Goal: Task Accomplishment & Management: Manage account settings

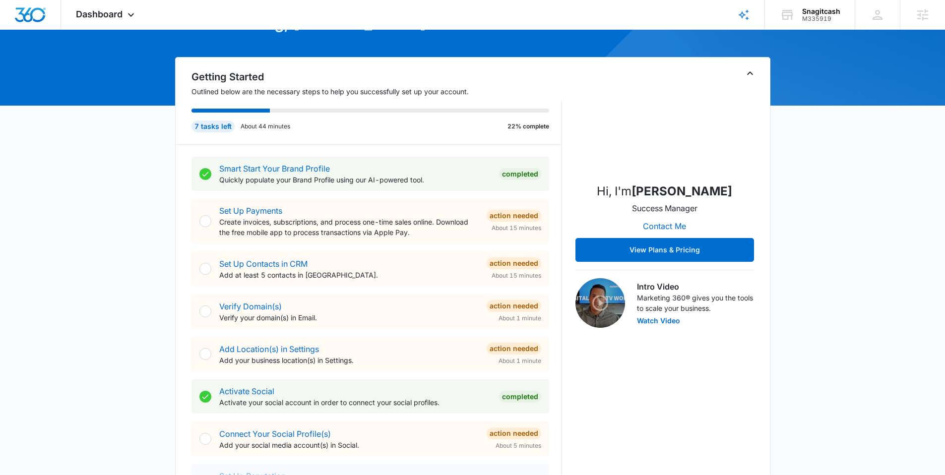
scroll to position [74, 0]
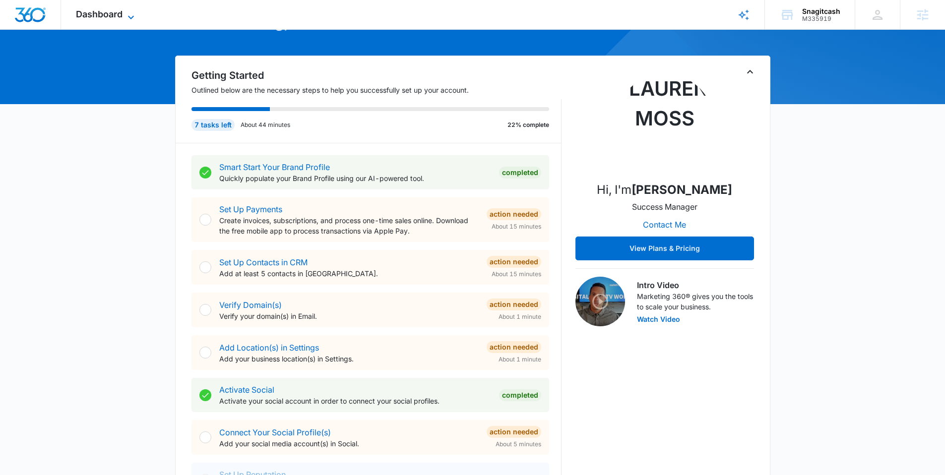
click at [110, 16] on span "Dashboard" at bounding box center [99, 14] width 47 height 10
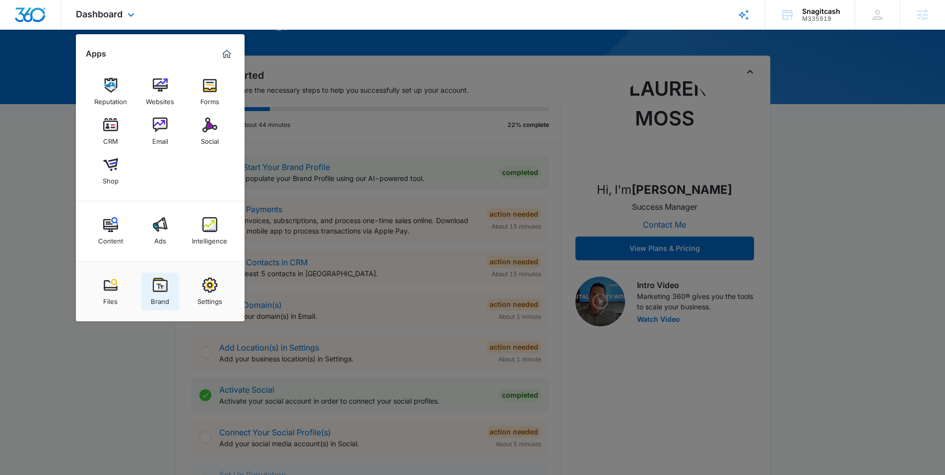
click at [153, 288] on img at bounding box center [160, 285] width 15 height 15
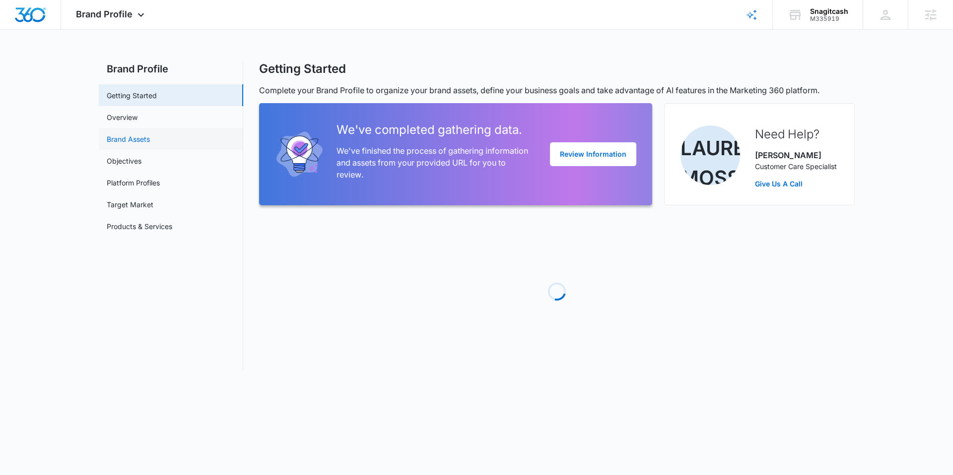
click at [141, 137] on link "Brand Assets" at bounding box center [128, 139] width 43 height 10
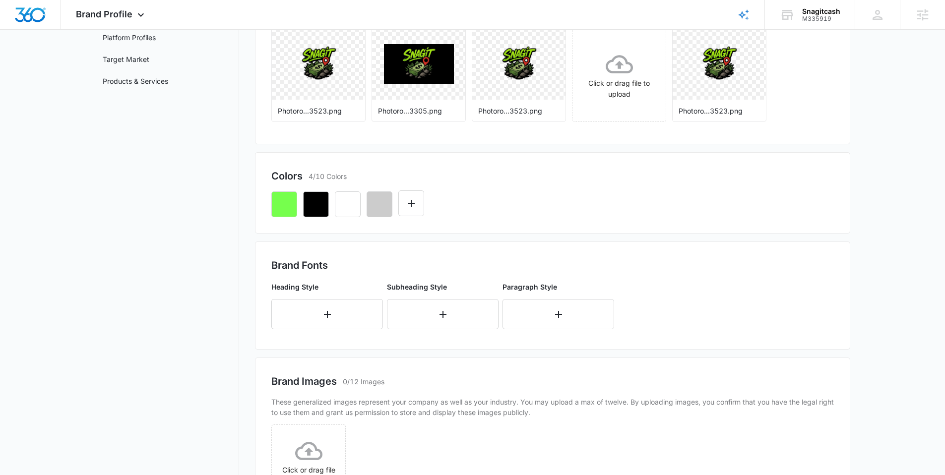
scroll to position [149, 0]
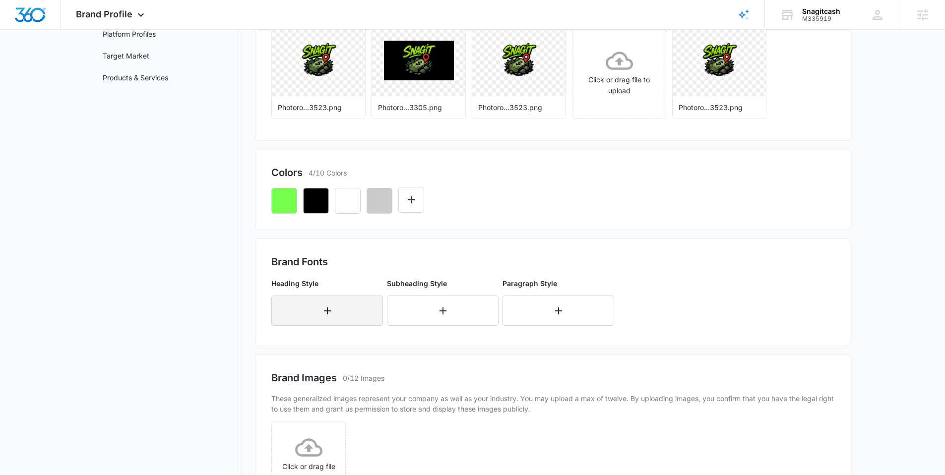
click at [306, 304] on button "button" at bounding box center [327, 311] width 112 height 30
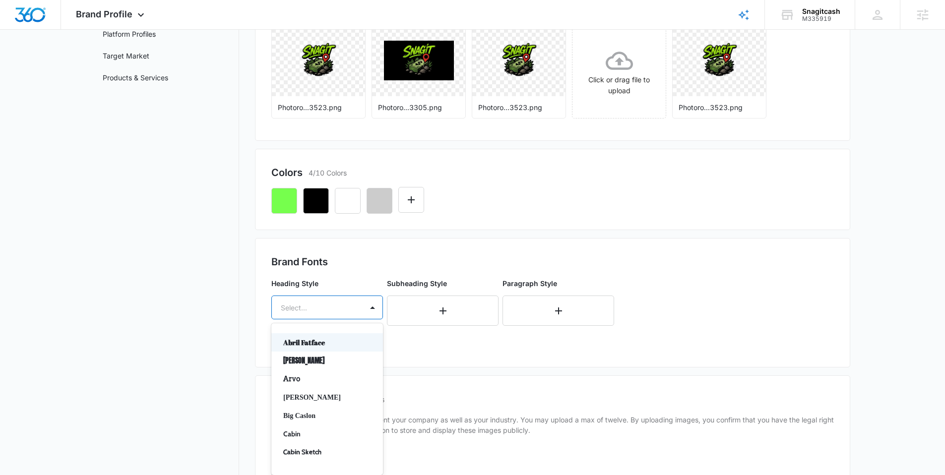
click at [306, 304] on div at bounding box center [315, 308] width 69 height 12
type input "b"
click at [229, 302] on nav "Brand Profile Getting Started Overview Brand Assets Objectives Platform Profile…" at bounding box center [167, 277] width 144 height 728
click at [321, 309] on div at bounding box center [315, 308] width 69 height 12
type input "lat"
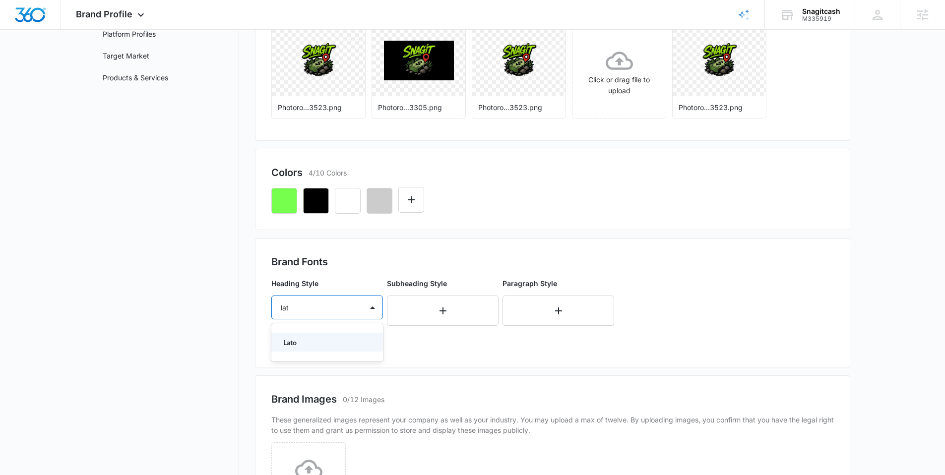
click at [302, 336] on div "Lato" at bounding box center [327, 342] width 112 height 18
click at [302, 336] on div at bounding box center [315, 336] width 69 height 12
click at [307, 385] on p "Bold" at bounding box center [326, 390] width 86 height 10
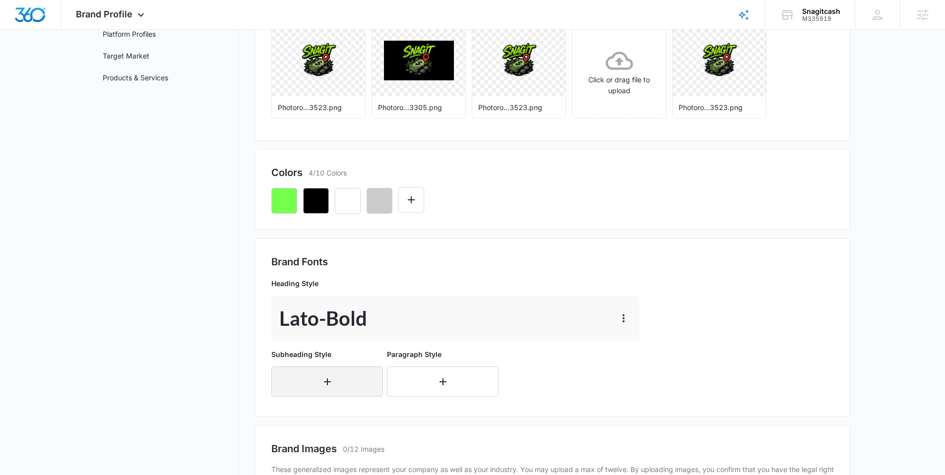
click at [302, 372] on button "button" at bounding box center [327, 382] width 112 height 30
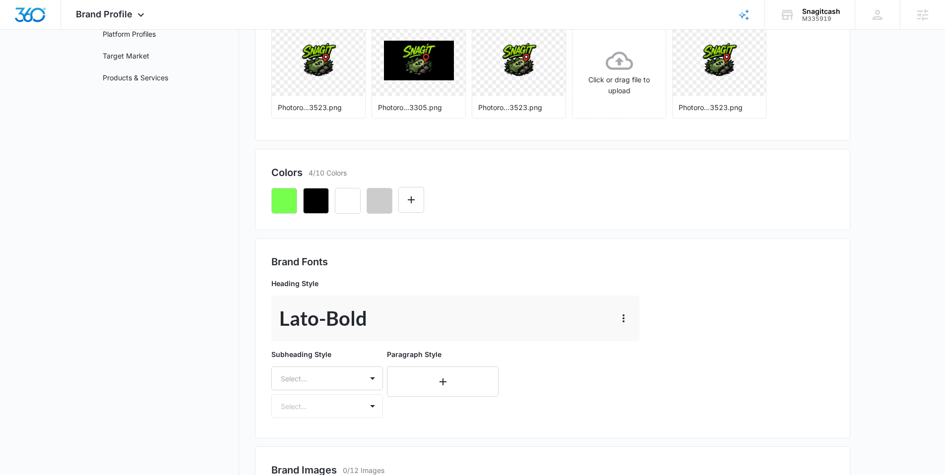
click at [302, 373] on div "Select..." at bounding box center [327, 379] width 112 height 24
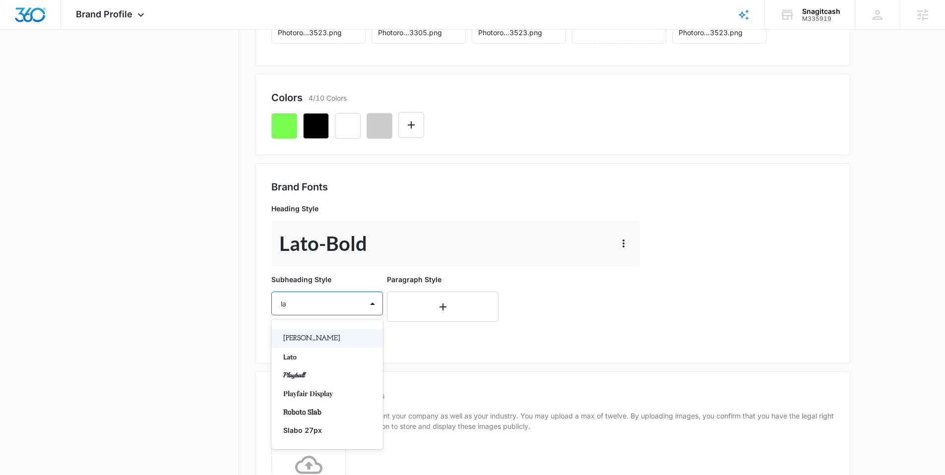
type input "lat"
click at [294, 340] on p "Lato" at bounding box center [326, 338] width 86 height 10
click at [294, 340] on div "Select..." at bounding box center [317, 333] width 91 height 22
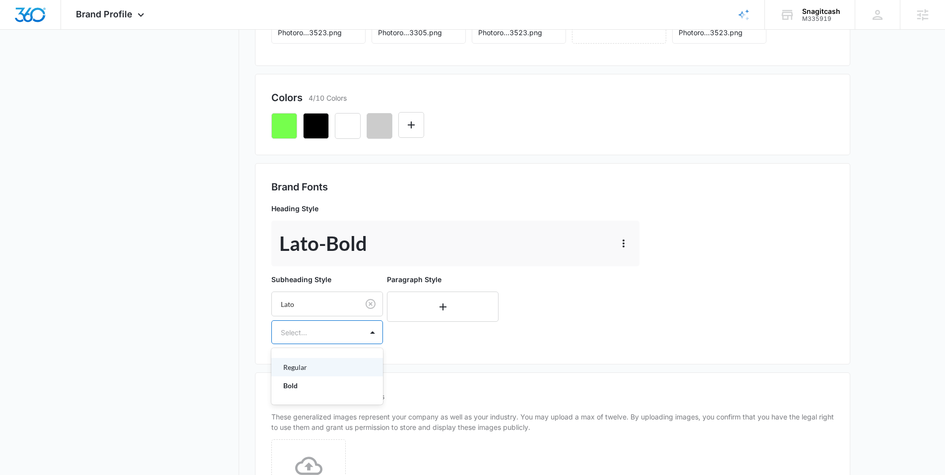
click at [295, 360] on div "Regular" at bounding box center [327, 367] width 112 height 18
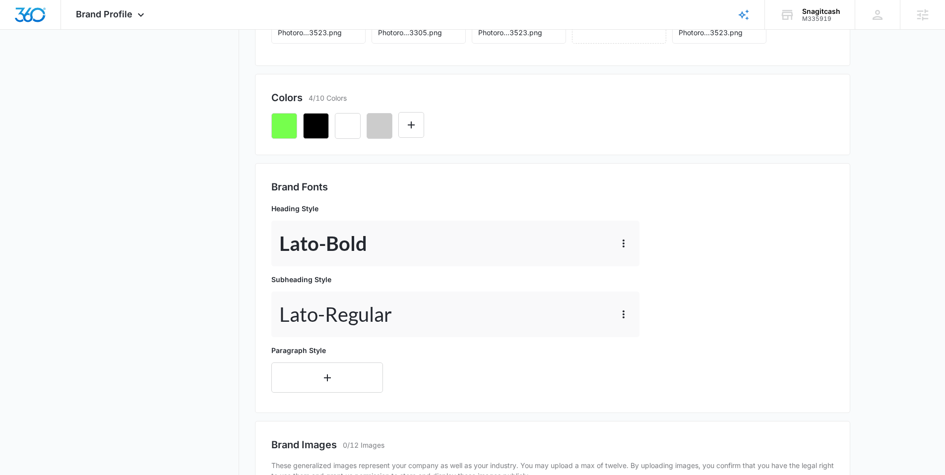
click at [295, 360] on div "Paragraph Style" at bounding box center [327, 369] width 112 height 48
click at [294, 367] on button "button" at bounding box center [327, 378] width 112 height 30
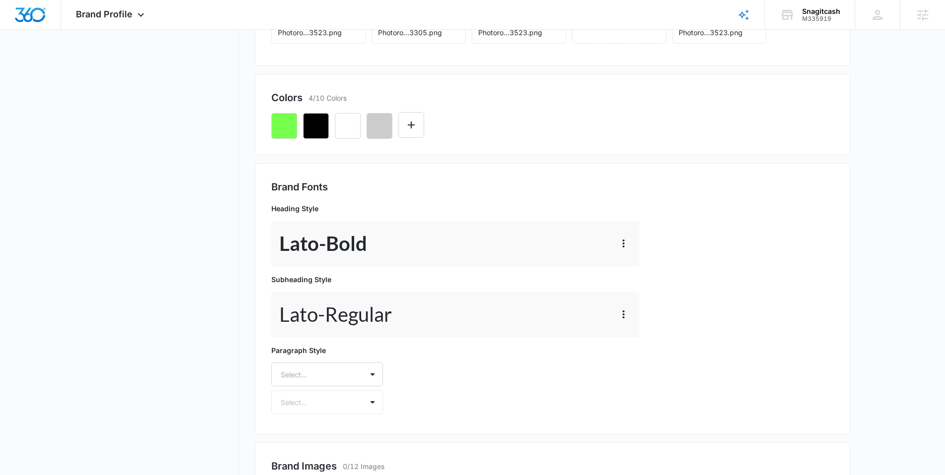
click at [294, 367] on div "Select..." at bounding box center [327, 375] width 112 height 24
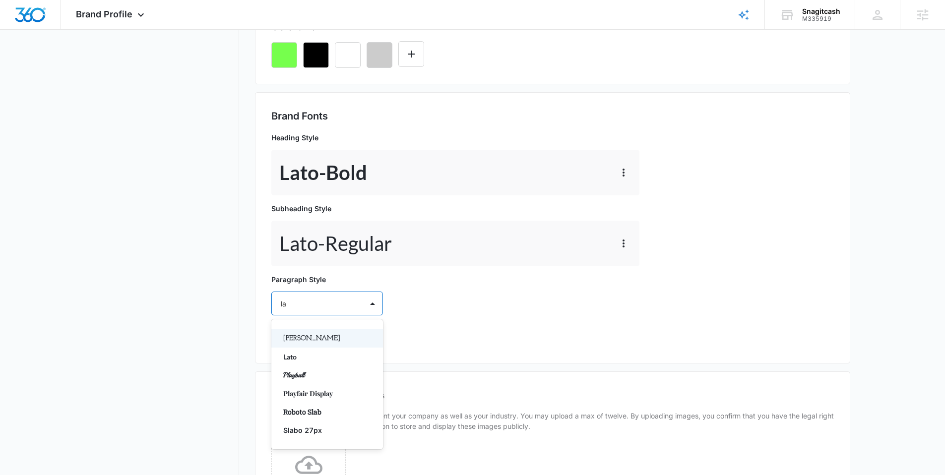
type input "lat"
click at [302, 334] on p "Lato" at bounding box center [326, 338] width 86 height 10
click at [303, 336] on div at bounding box center [315, 332] width 69 height 12
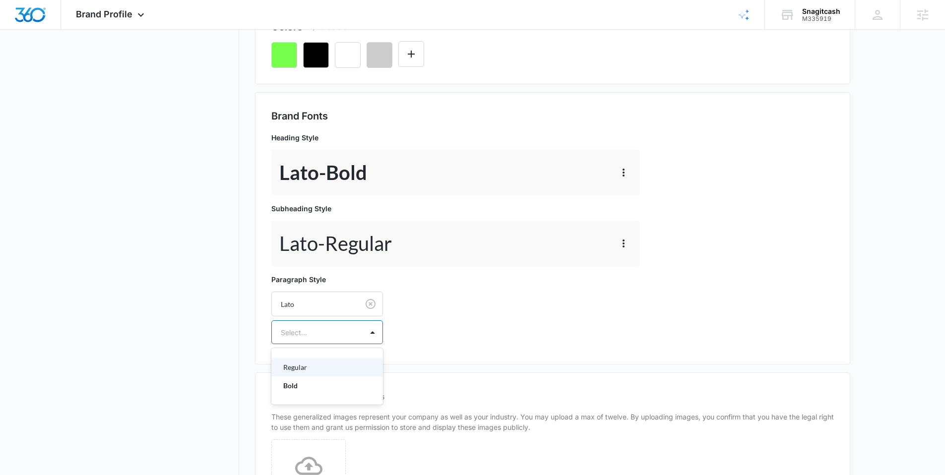
click at [307, 363] on p "Regular" at bounding box center [326, 367] width 86 height 10
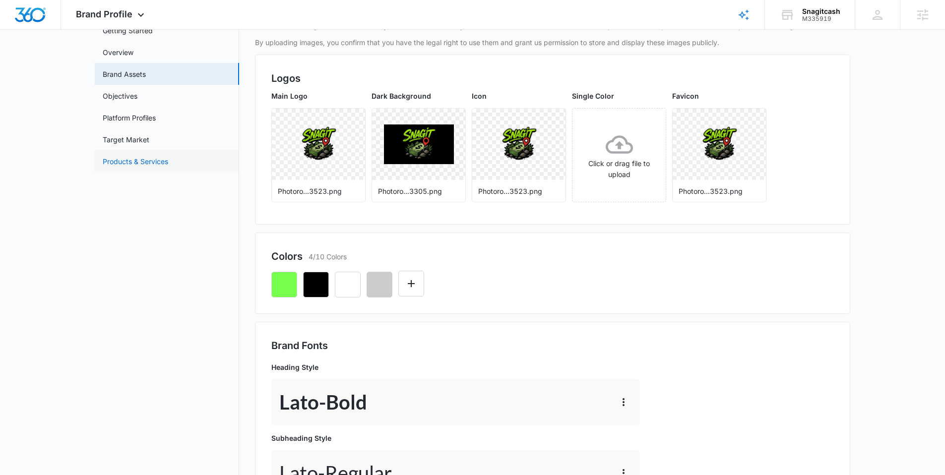
scroll to position [0, 0]
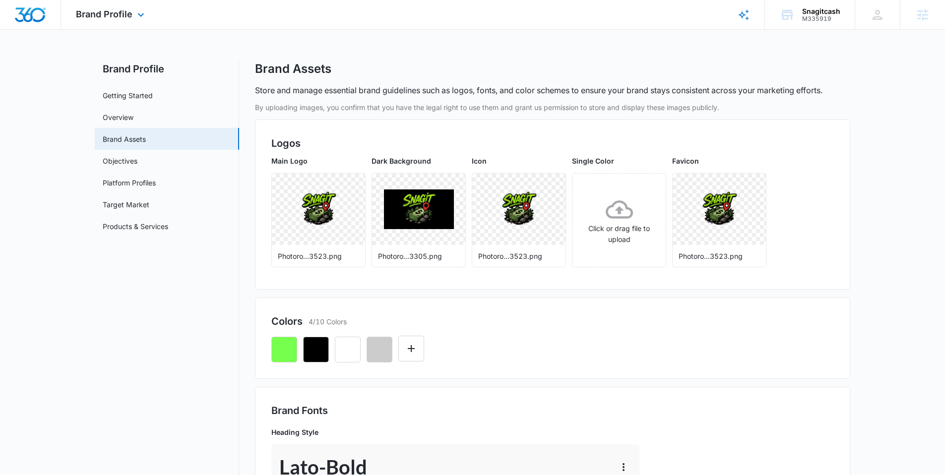
click at [37, 14] on img "Dashboard" at bounding box center [30, 14] width 32 height 15
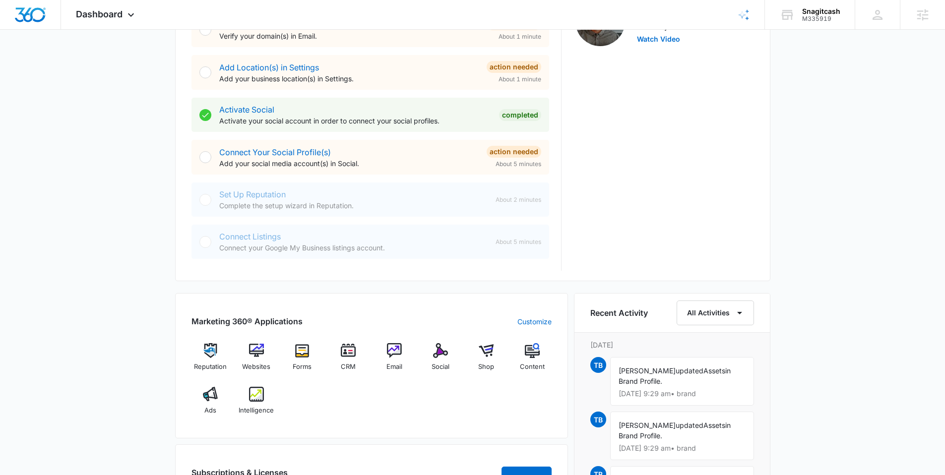
scroll to position [357, 0]
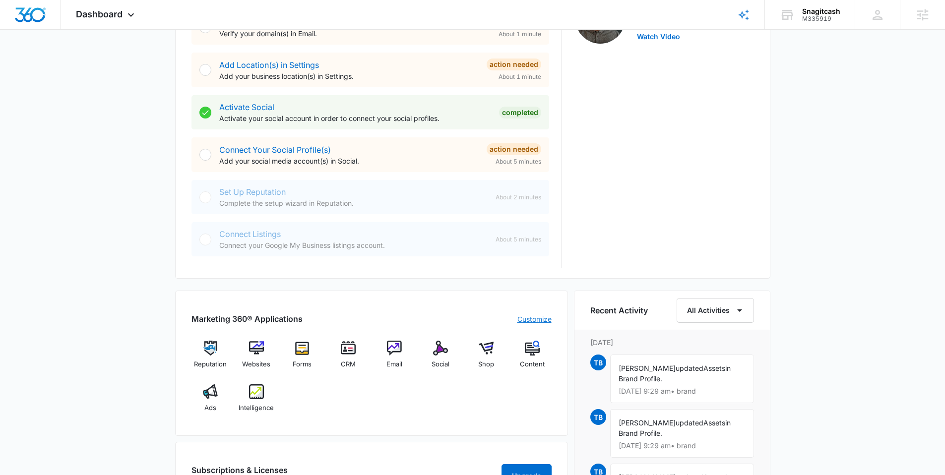
click at [519, 320] on link "Customize" at bounding box center [535, 319] width 34 height 10
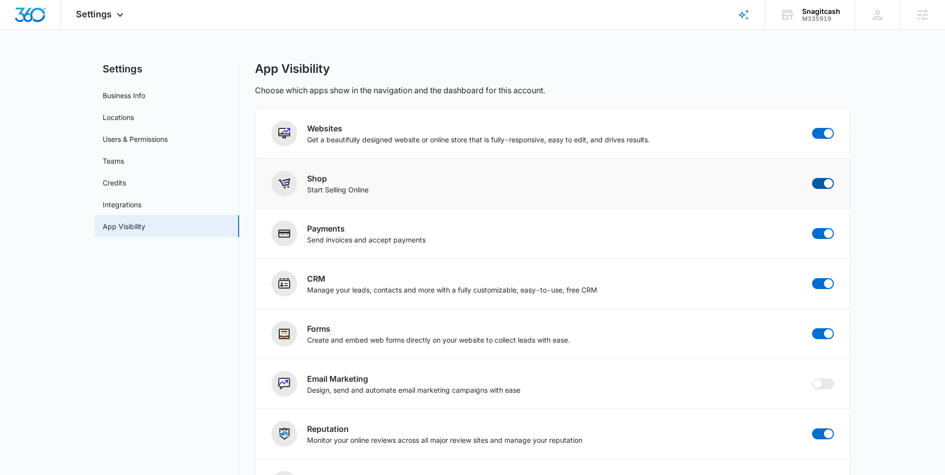
click at [824, 185] on span at bounding box center [828, 183] width 9 height 9
click at [812, 178] on input "checkbox" at bounding box center [812, 178] width 0 height 0
checkbox input "false"
click at [819, 236] on span at bounding box center [823, 233] width 22 height 11
click at [812, 228] on input "checkbox" at bounding box center [812, 228] width 0 height 0
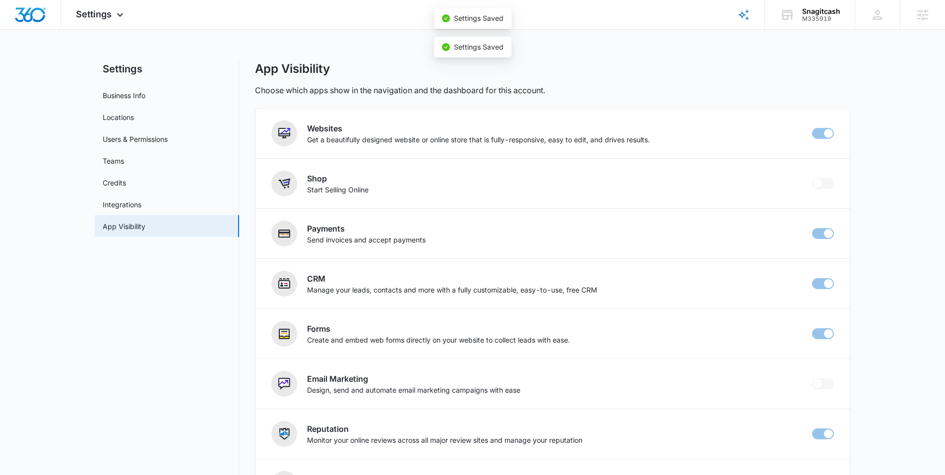
checkbox input "false"
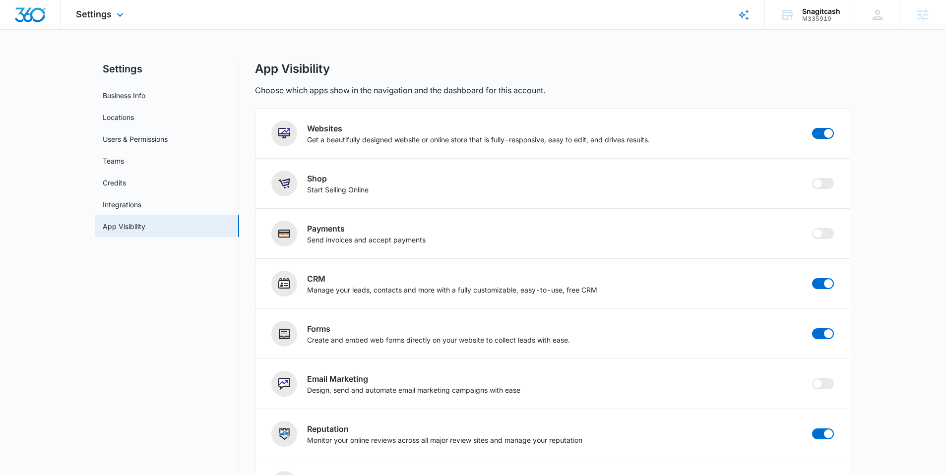
click at [32, 17] on img "Dashboard" at bounding box center [30, 14] width 32 height 15
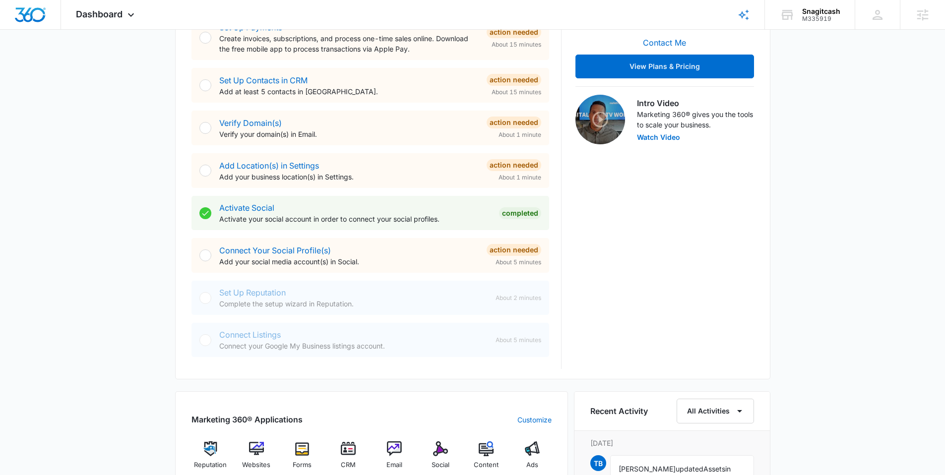
scroll to position [456, 0]
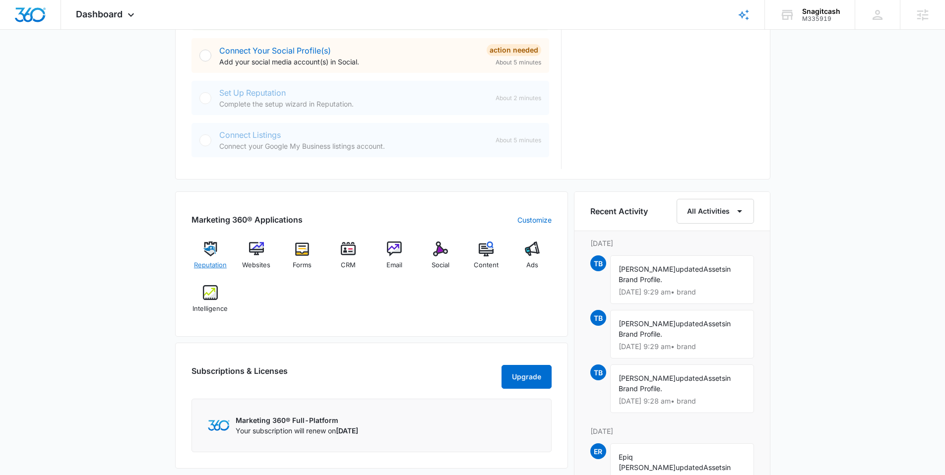
click at [206, 253] on img at bounding box center [210, 249] width 15 height 15
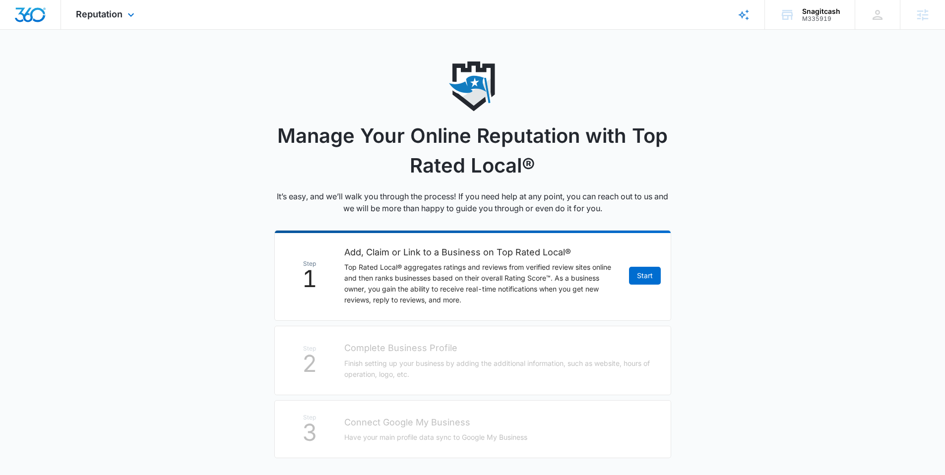
click at [30, 18] on img "Dashboard" at bounding box center [30, 14] width 32 height 15
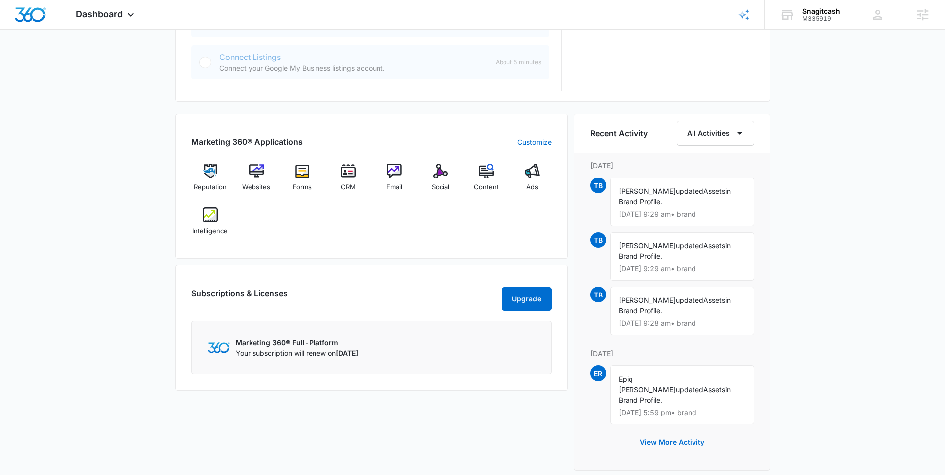
scroll to position [579, 0]
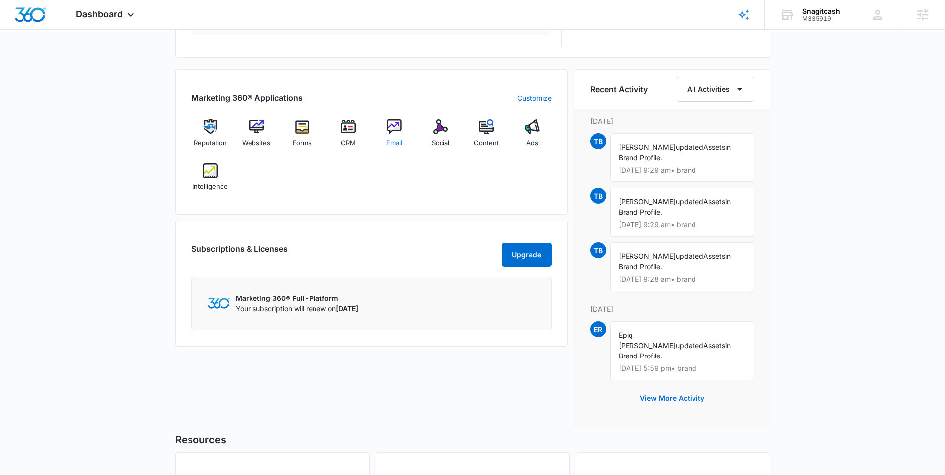
click at [393, 129] on img at bounding box center [394, 127] width 15 height 15
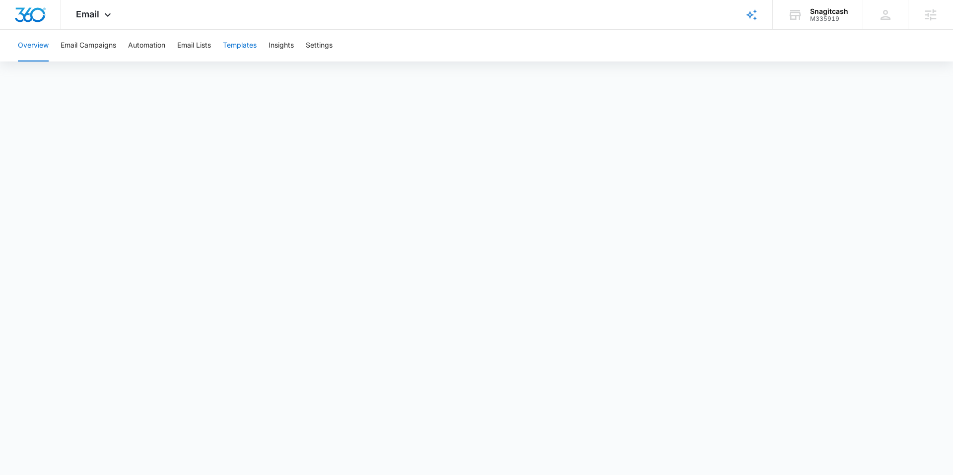
click at [236, 45] on button "Templates" at bounding box center [240, 46] width 34 height 32
click at [34, 12] on img "Dashboard" at bounding box center [30, 14] width 32 height 15
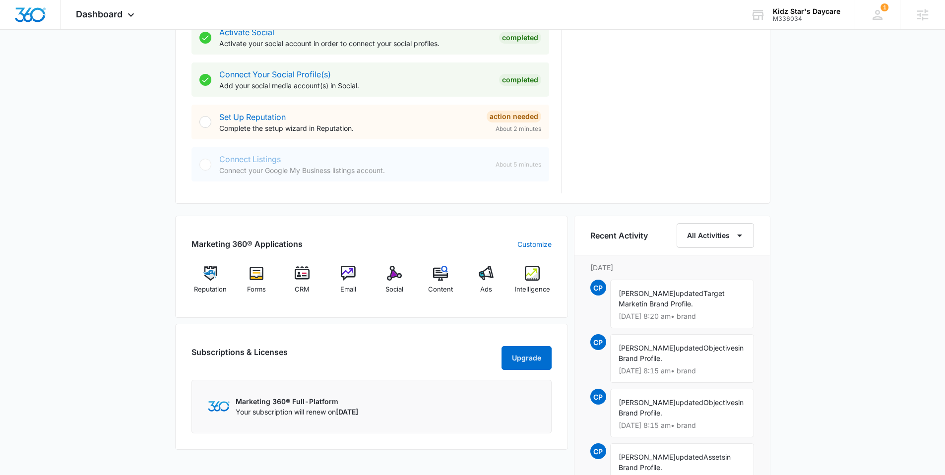
scroll to position [440, 0]
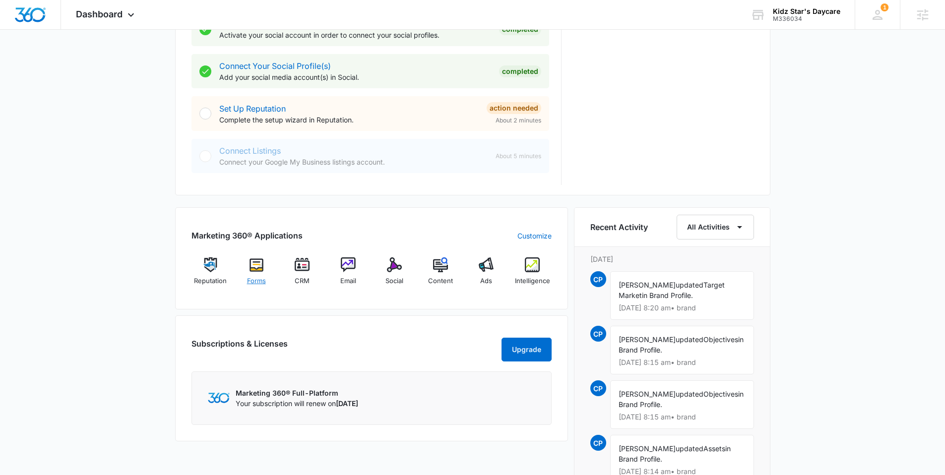
click at [258, 272] on img at bounding box center [256, 265] width 15 height 15
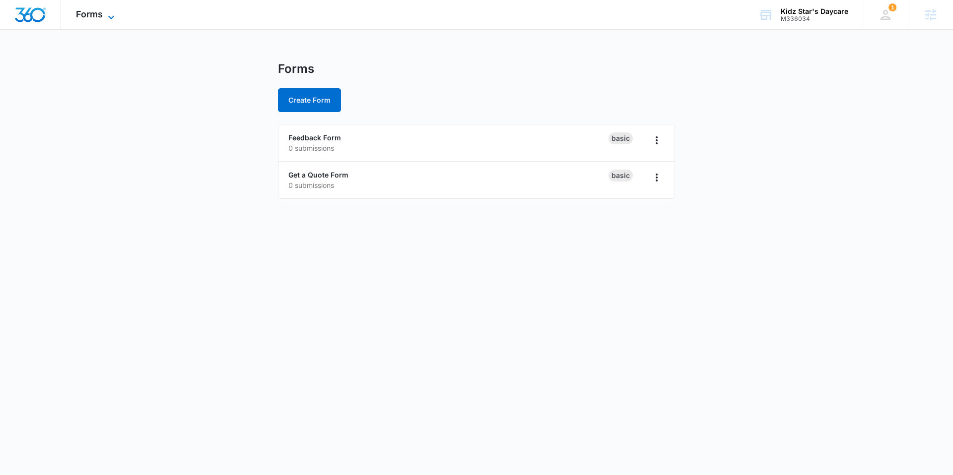
click at [83, 10] on span "Forms" at bounding box center [89, 14] width 27 height 10
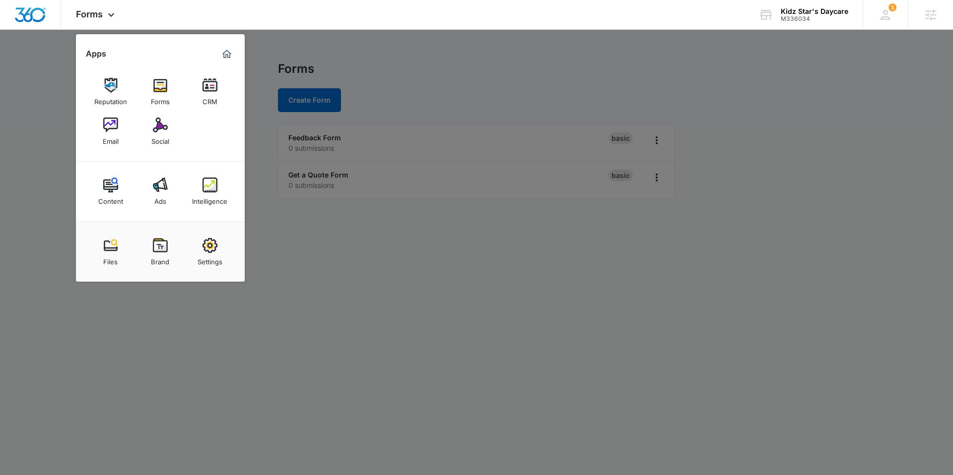
click at [399, 72] on div at bounding box center [476, 237] width 953 height 475
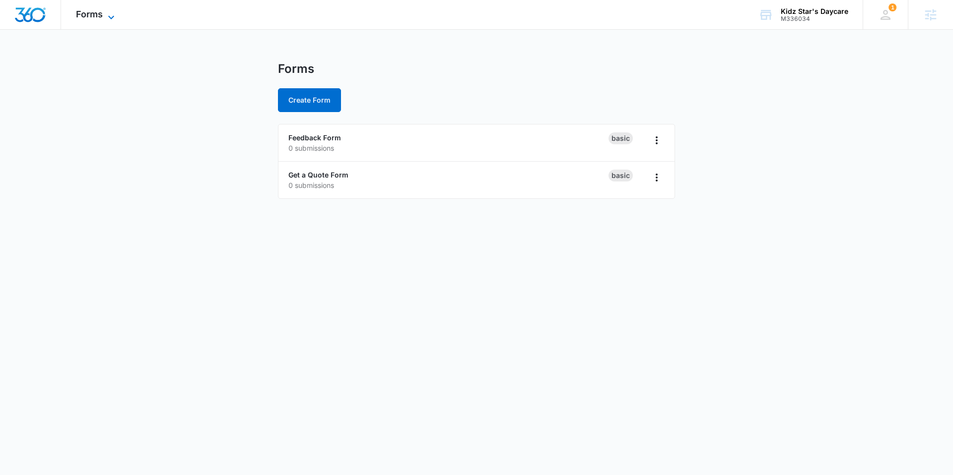
click at [88, 11] on span "Forms" at bounding box center [89, 14] width 27 height 10
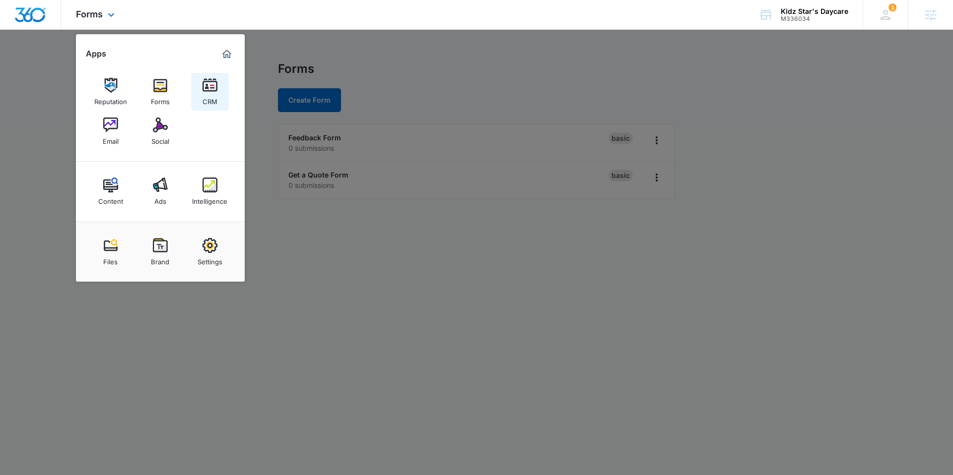
click at [208, 81] on img at bounding box center [209, 85] width 15 height 15
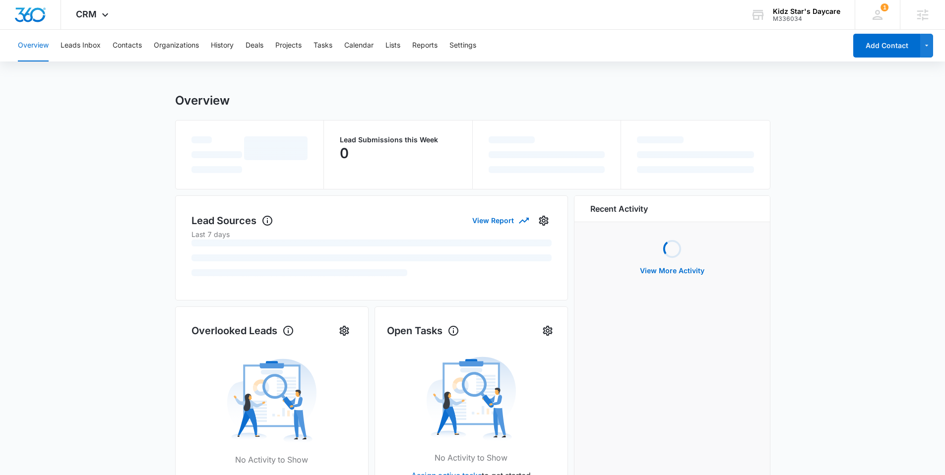
click at [409, 44] on div "Overview Leads Inbox Contacts Organizations History Deals Projects Tasks Calend…" at bounding box center [429, 46] width 835 height 32
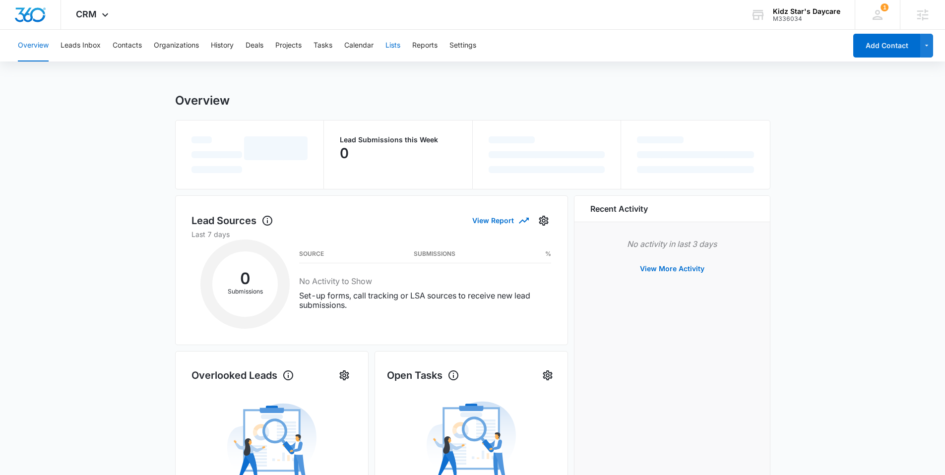
click at [395, 45] on button "Lists" at bounding box center [393, 46] width 15 height 32
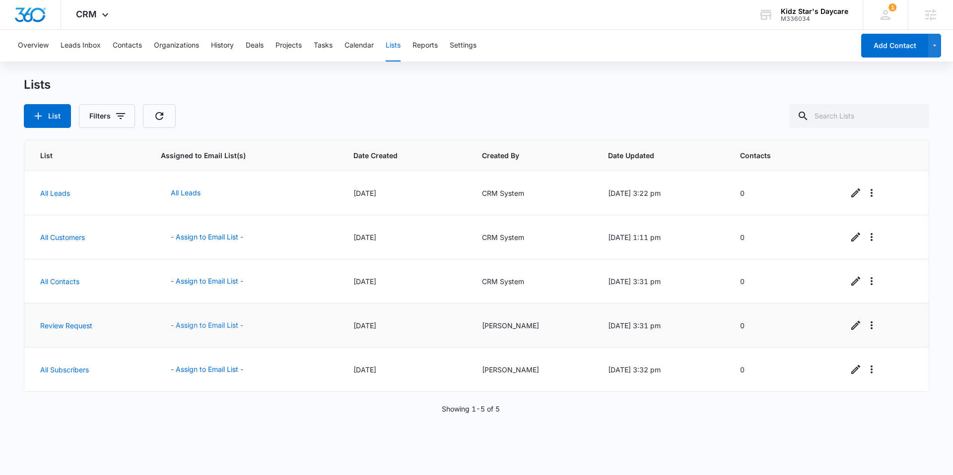
click at [215, 322] on button "- Assign to Email List -" at bounding box center [207, 326] width 92 height 24
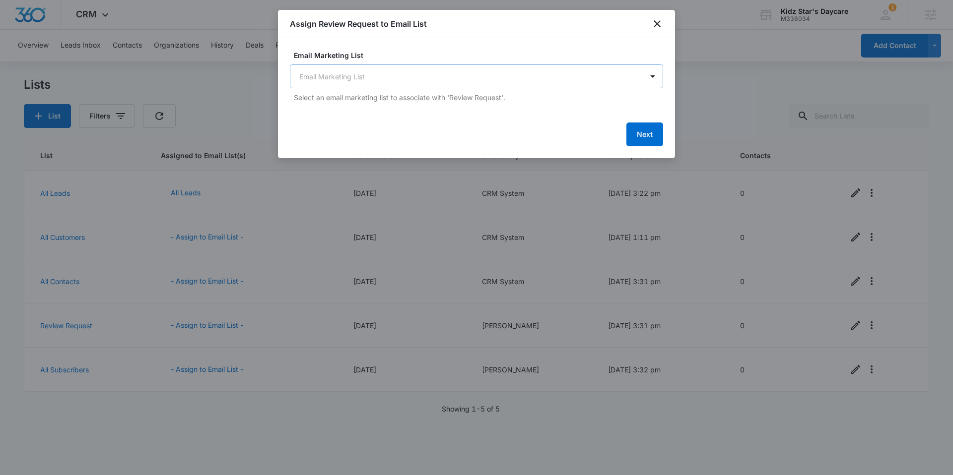
click at [391, 70] on body "CRM Apps Reputation Forms CRM Email Social Content Ads Intelligence Files Brand…" at bounding box center [476, 237] width 953 height 475
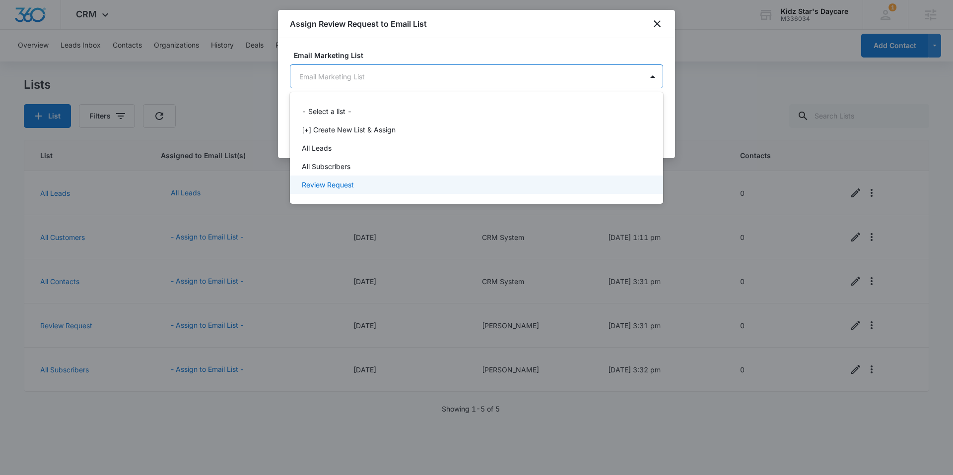
click at [358, 183] on div "Review Request" at bounding box center [475, 185] width 347 height 10
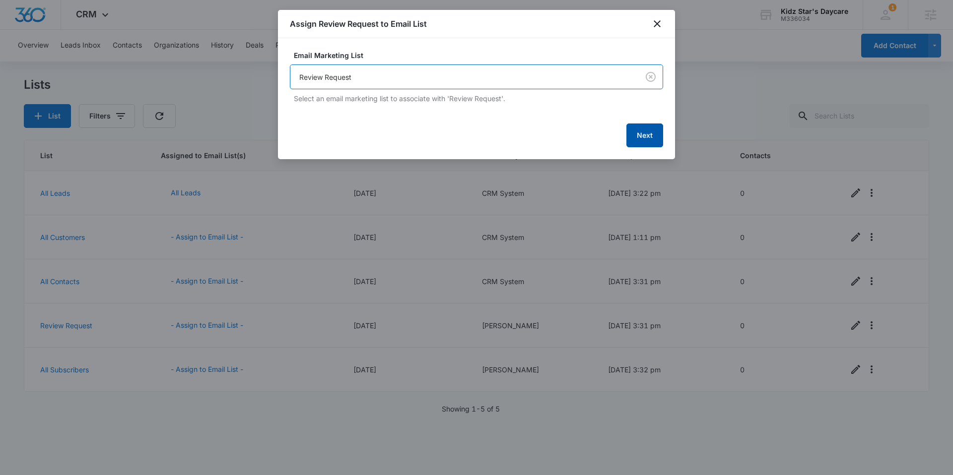
click at [635, 138] on button "Next" at bounding box center [644, 136] width 37 height 24
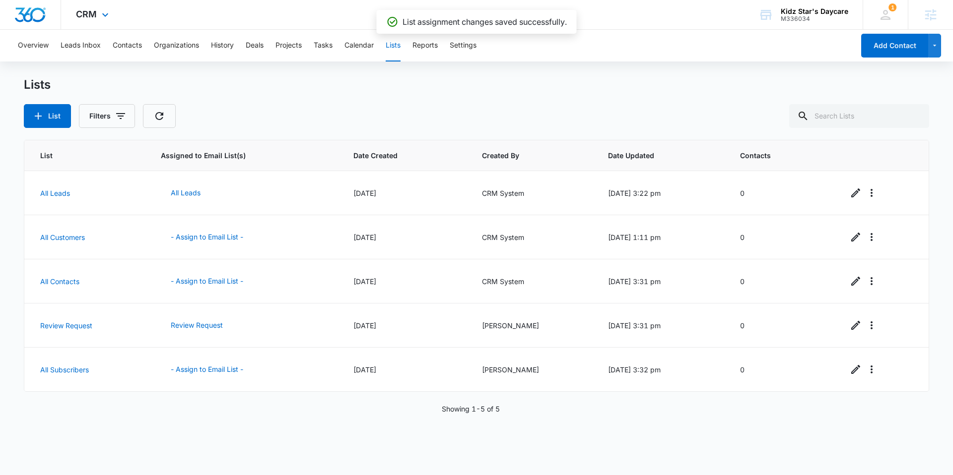
click at [36, 12] on img "Dashboard" at bounding box center [30, 14] width 32 height 15
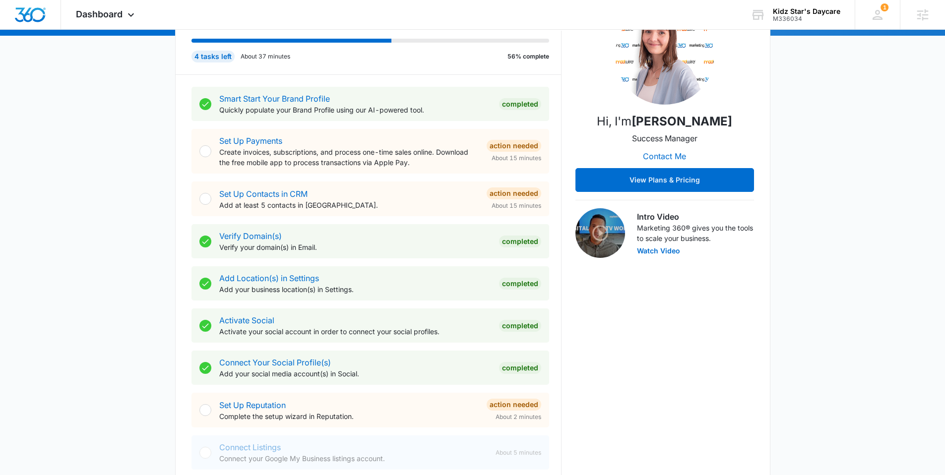
scroll to position [145, 0]
